Goal: Information Seeking & Learning: Learn about a topic

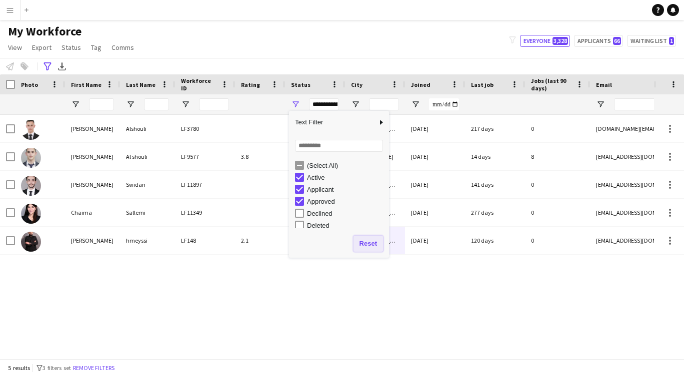
click at [371, 247] on button "Reset" at bounding box center [367, 244] width 29 height 16
click at [371, 291] on div "[PERSON_NAME] LF3780 Active [GEOGRAPHIC_DATA] [DATE] 217 days 0 [DOMAIN_NAME][E…" at bounding box center [327, 233] width 654 height 236
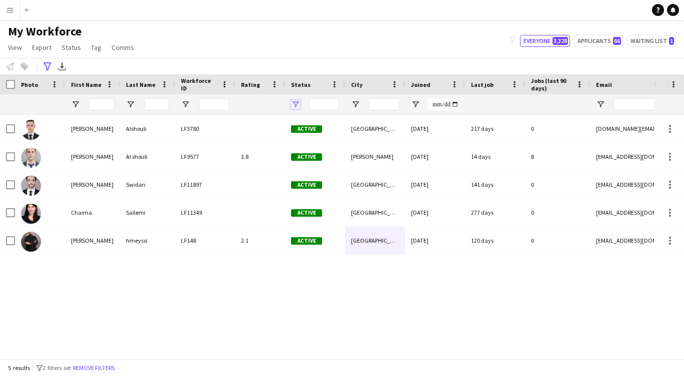
click at [296, 102] on span "Open Filter Menu" at bounding box center [295, 104] width 9 height 9
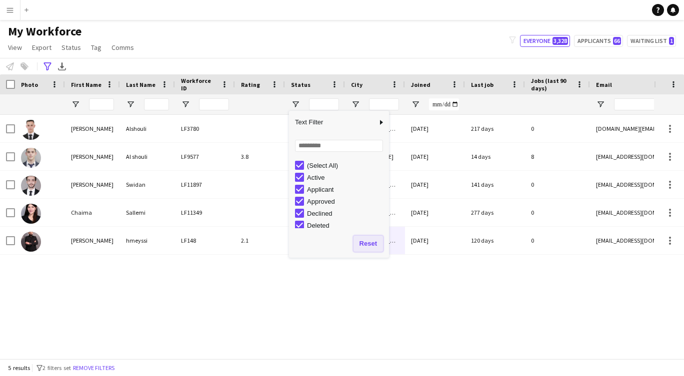
click at [363, 242] on button "Reset" at bounding box center [367, 244] width 29 height 16
click at [327, 323] on div "[PERSON_NAME] LF3780 Active [GEOGRAPHIC_DATA] [DATE] 217 days 0 [DOMAIN_NAME][E…" at bounding box center [327, 233] width 654 height 236
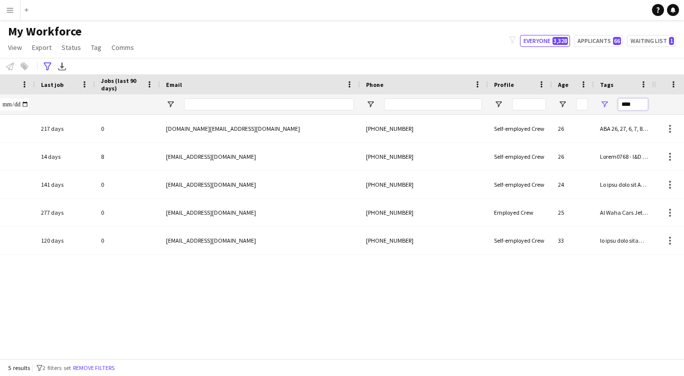
click at [634, 105] on input "****" at bounding box center [633, 104] width 30 height 12
type input "*"
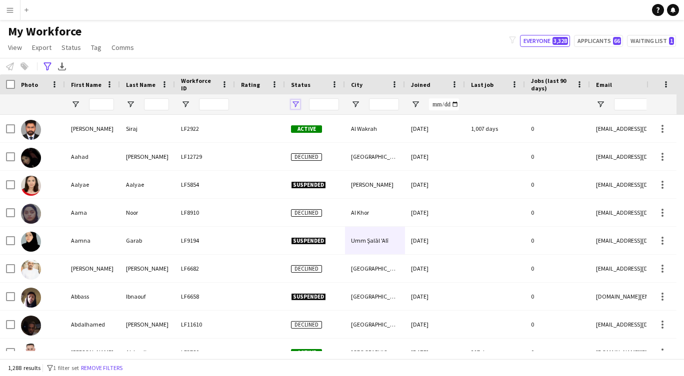
click at [295, 105] on span "Open Filter Menu" at bounding box center [295, 104] width 9 height 9
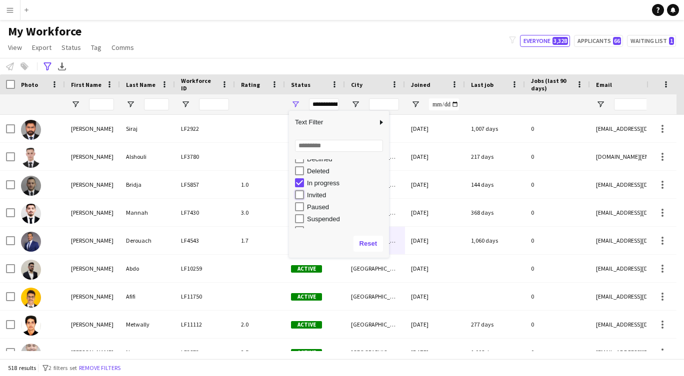
type input "**********"
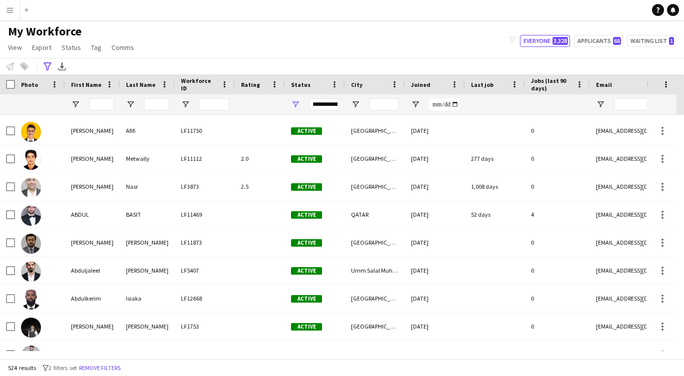
click at [269, 102] on div at bounding box center [260, 104] width 38 height 20
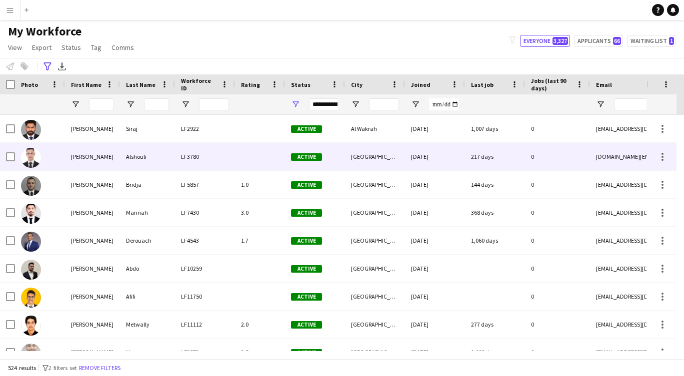
click at [83, 153] on div "[PERSON_NAME]" at bounding box center [92, 156] width 55 height 27
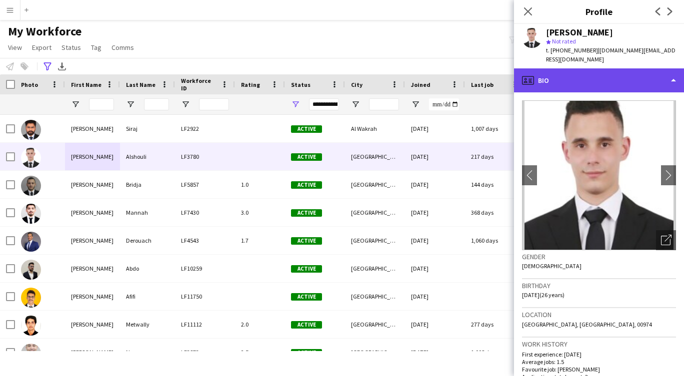
click at [671, 68] on div "profile Bio" at bounding box center [599, 80] width 170 height 24
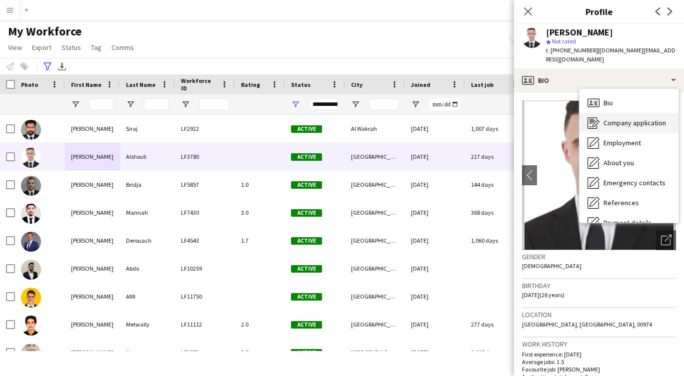
click at [619, 118] on span "Company application" at bounding box center [634, 122] width 62 height 9
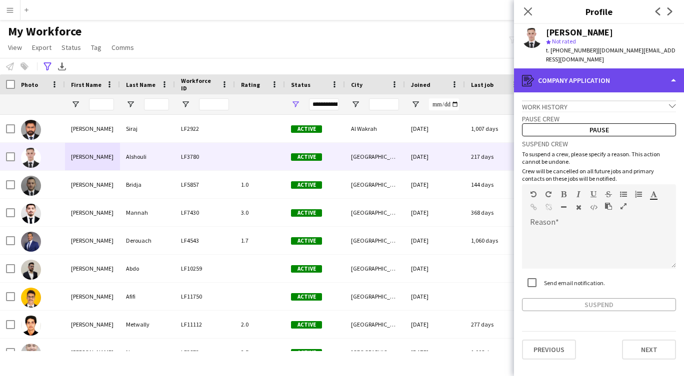
click at [668, 68] on div "register Company application" at bounding box center [599, 80] width 170 height 24
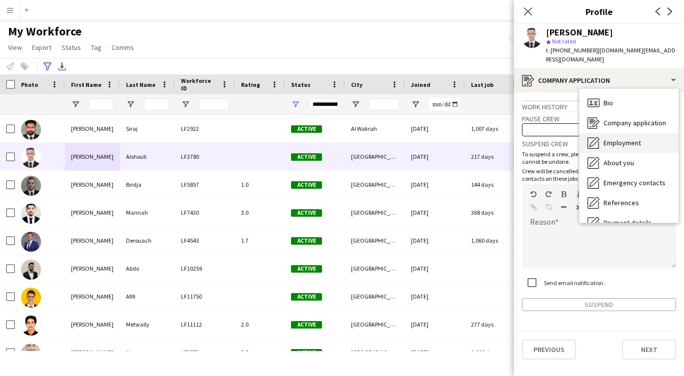
click at [615, 138] on span "Employment" at bounding box center [621, 142] width 37 height 9
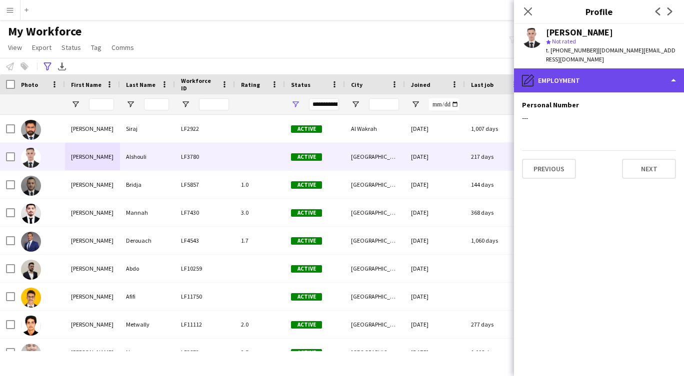
click at [664, 69] on div "pencil4 Employment" at bounding box center [599, 80] width 170 height 24
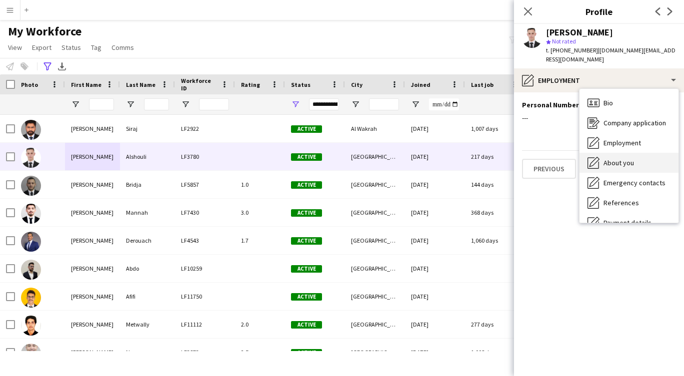
click at [618, 158] on span "About you" at bounding box center [618, 162] width 30 height 9
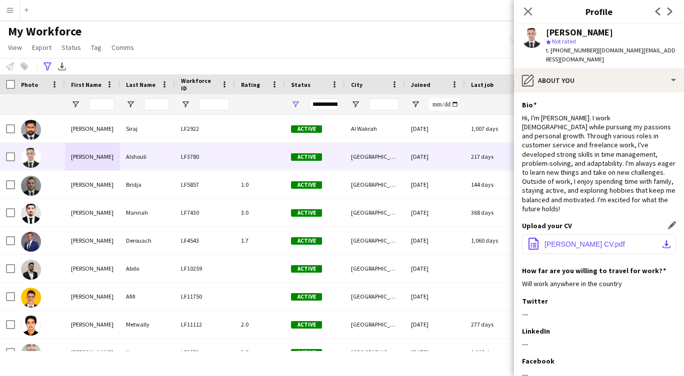
click at [592, 240] on span "[PERSON_NAME] CV.pdf" at bounding box center [584, 244] width 80 height 8
click at [528, 13] on icon "Close pop-in" at bounding box center [527, 10] width 9 height 9
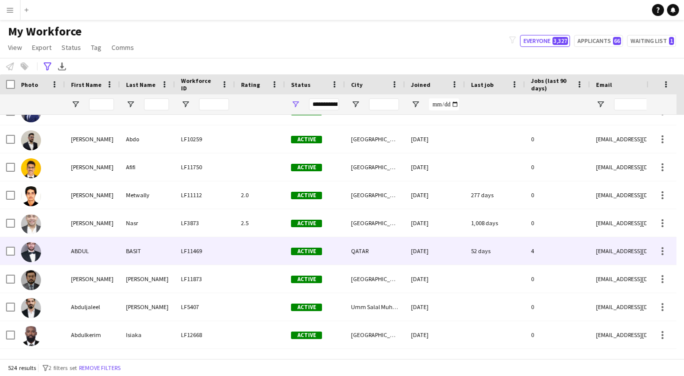
scroll to position [130, 0]
click at [82, 251] on div "ABDUL" at bounding box center [92, 250] width 55 height 27
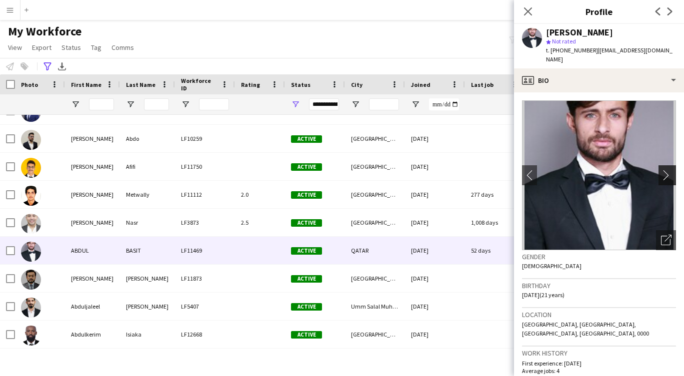
click at [662, 170] on app-icon "chevron-right" at bounding box center [668, 175] width 15 height 10
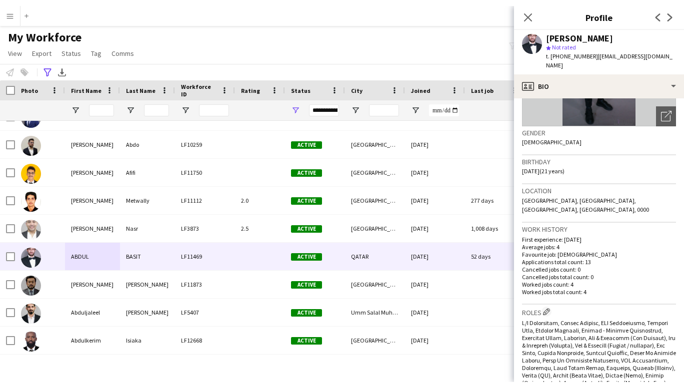
scroll to position [0, 0]
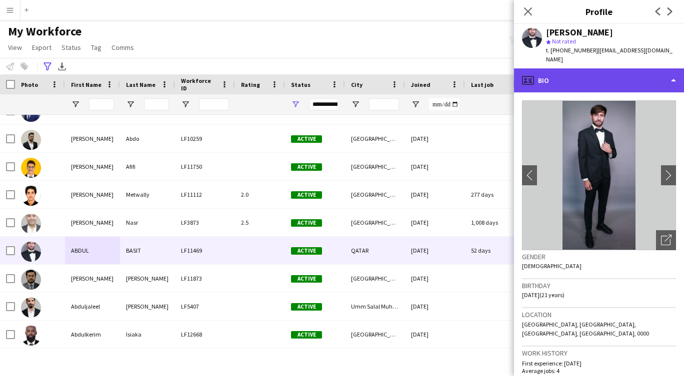
click at [674, 70] on div "profile Bio" at bounding box center [599, 80] width 170 height 24
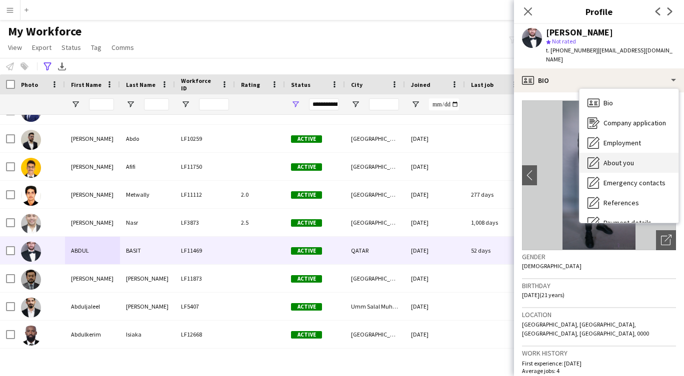
click at [616, 158] on span "About you" at bounding box center [618, 162] width 30 height 9
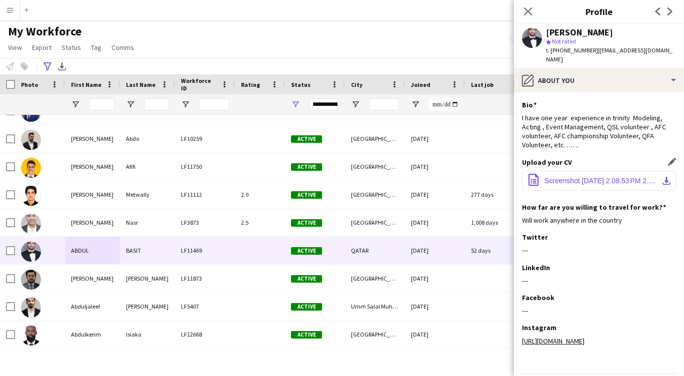
click at [600, 177] on span "Screenshot [DATE] 2.08.53 PM 2.pdf" at bounding box center [600, 181] width 113 height 8
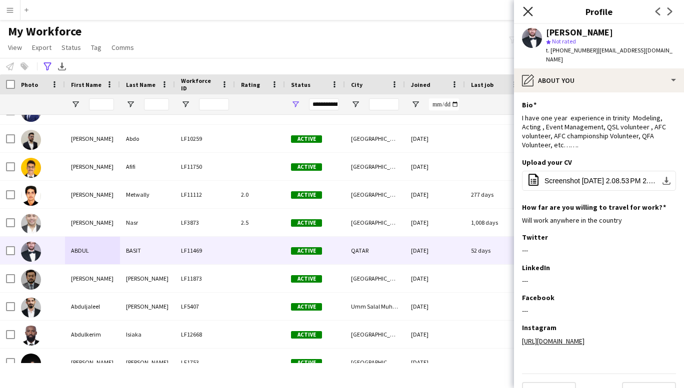
click at [524, 13] on icon "Close pop-in" at bounding box center [527, 10] width 9 height 9
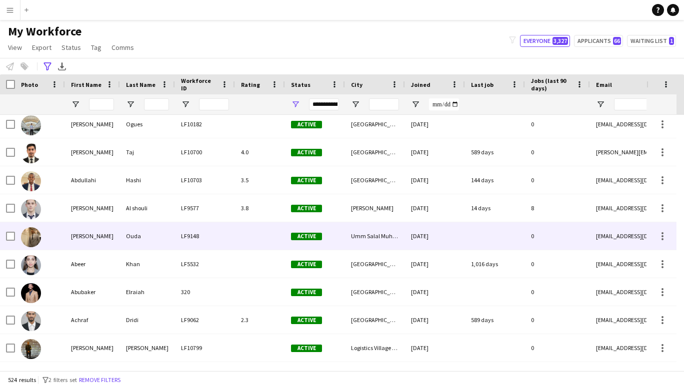
scroll to position [564, 0]
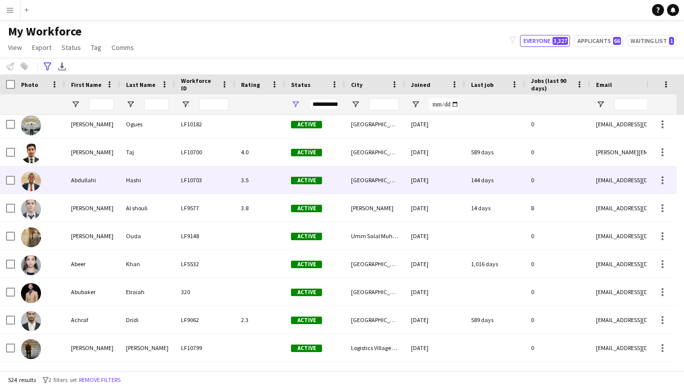
click at [87, 185] on div "Abdullahi" at bounding box center [92, 179] width 55 height 27
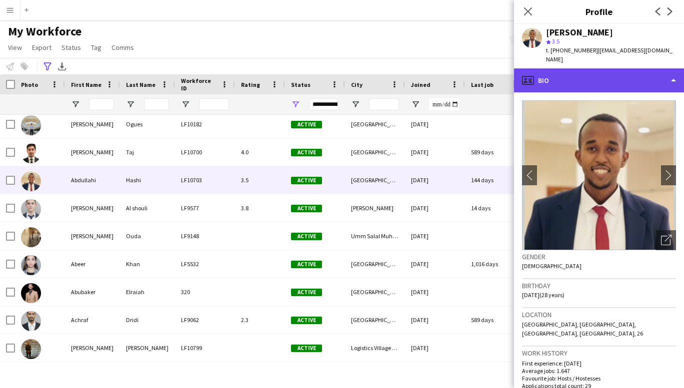
click at [666, 68] on div "profile Bio" at bounding box center [599, 80] width 170 height 24
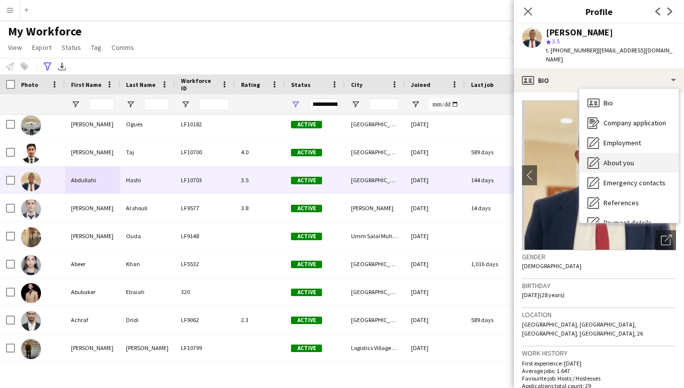
click at [620, 158] on span "About you" at bounding box center [618, 162] width 30 height 9
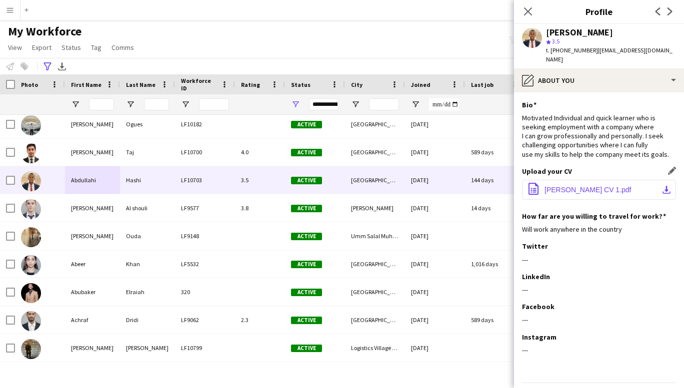
click at [581, 186] on span "[PERSON_NAME] CV 1.pdf" at bounding box center [587, 190] width 87 height 8
